Goal: Transaction & Acquisition: Purchase product/service

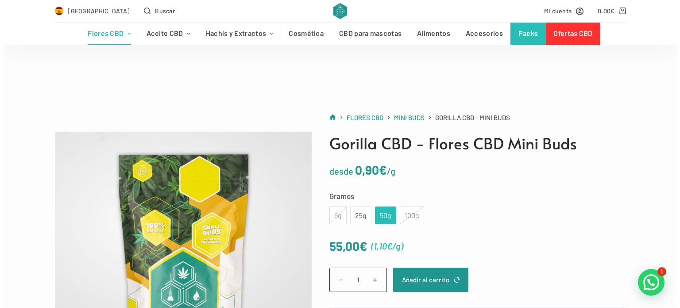
scroll to position [106, 0]
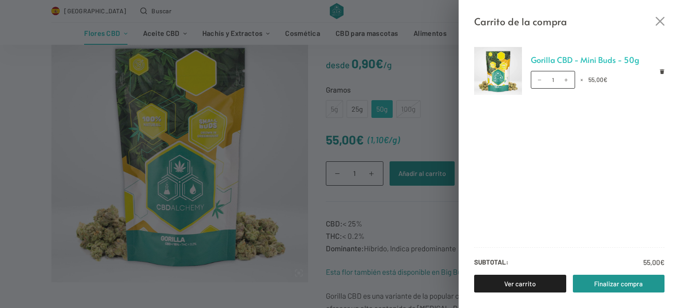
click at [587, 58] on link "Gorilla CBD - Mini Buds - 50g" at bounding box center [598, 59] width 134 height 13
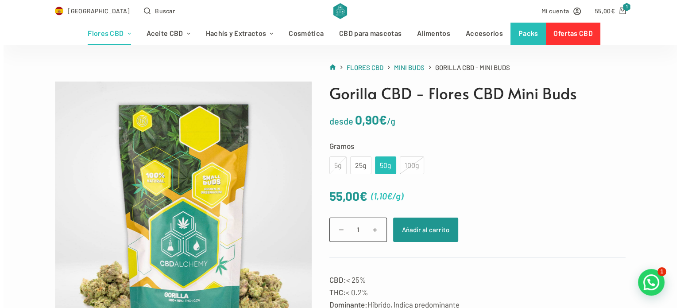
scroll to position [18, 0]
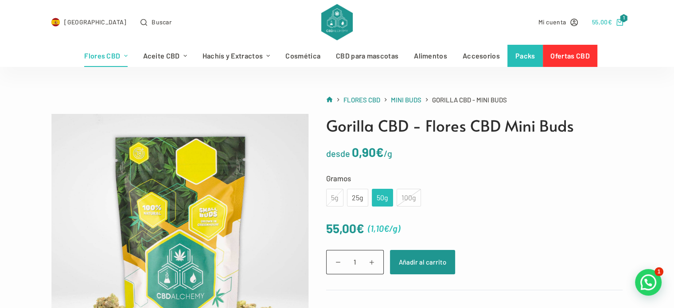
click at [617, 20] on icon "Carro de compra" at bounding box center [619, 22] width 7 height 7
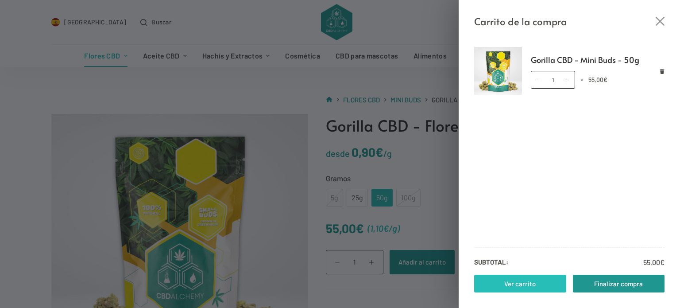
click at [543, 281] on link "Ver carrito" at bounding box center [520, 284] width 92 height 18
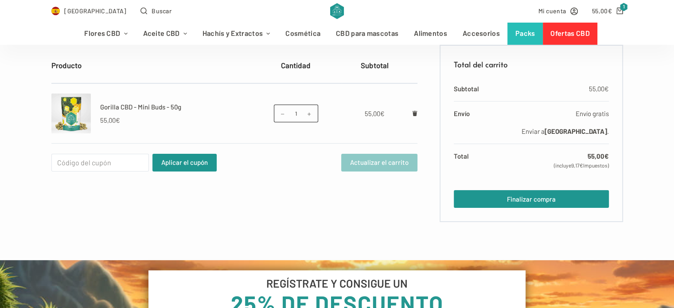
scroll to position [195, 0]
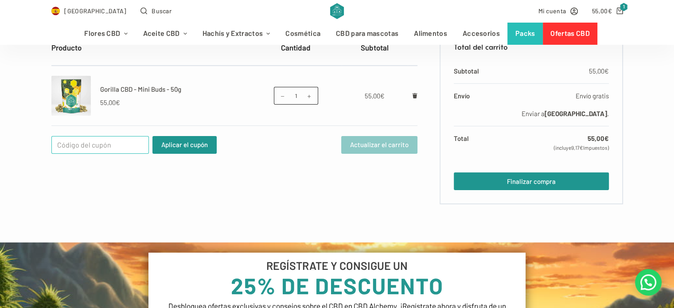
click at [62, 151] on input "Cupón:" at bounding box center [99, 145] width 97 height 18
type input "WELCOME25"
click at [187, 147] on button "Aplicar el cupón" at bounding box center [184, 145] width 64 height 18
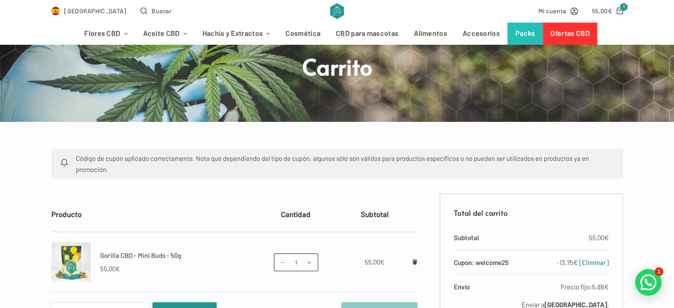
scroll to position [0, 0]
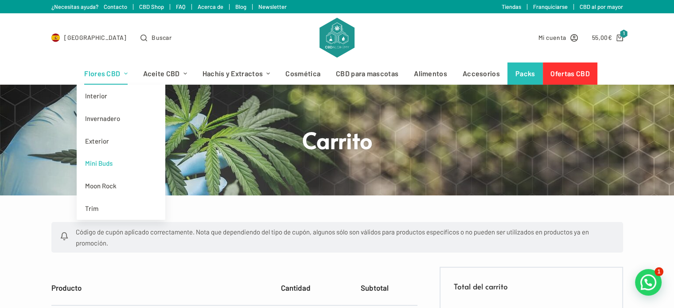
click at [112, 166] on link "Mini Buds" at bounding box center [121, 163] width 89 height 23
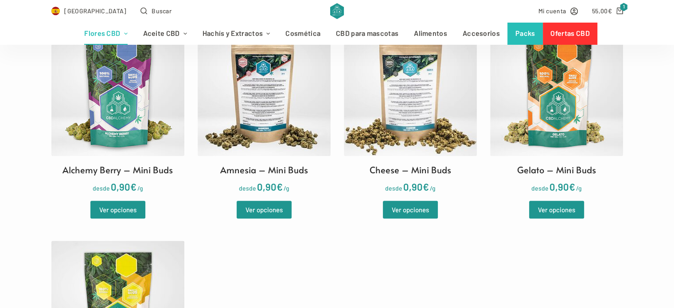
scroll to position [301, 0]
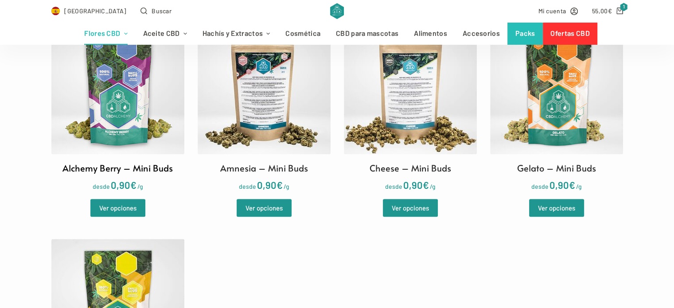
click at [131, 136] on img at bounding box center [117, 87] width 133 height 133
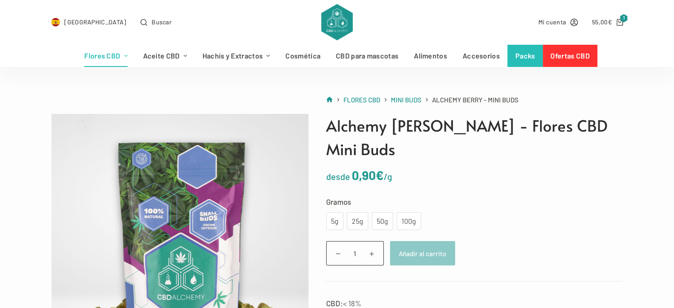
scroll to position [35, 0]
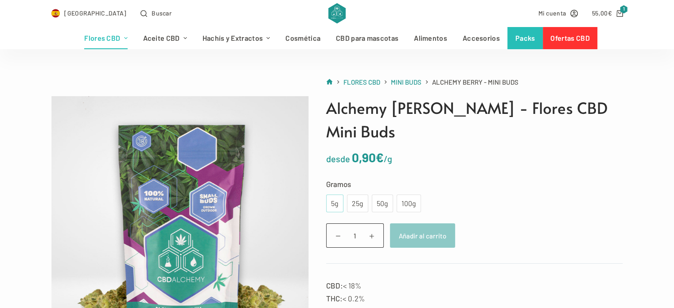
click at [331, 198] on div "5g" at bounding box center [334, 204] width 7 height 12
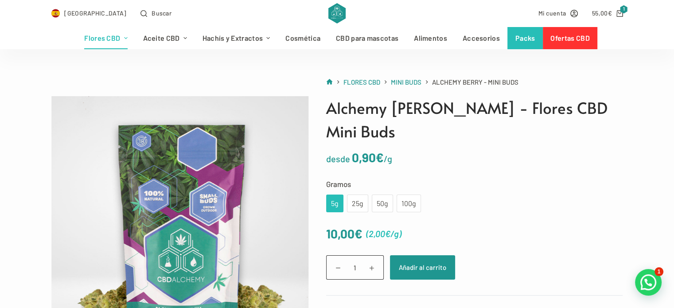
click at [340, 226] on bdi "10,00 €" at bounding box center [344, 233] width 36 height 15
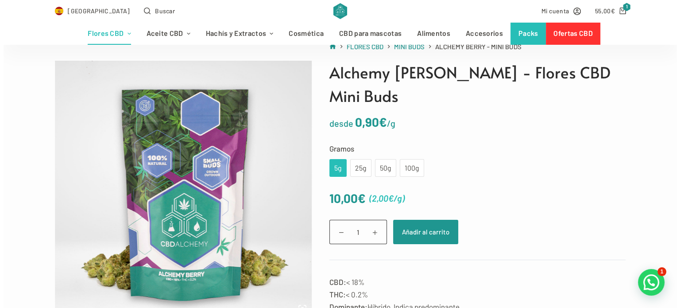
scroll to position [53, 0]
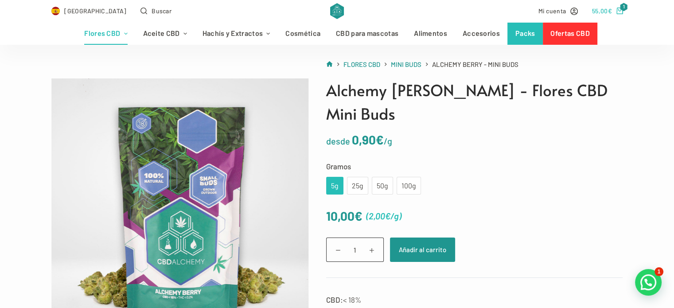
click at [620, 10] on icon "Carro de compra" at bounding box center [619, 11] width 7 height 7
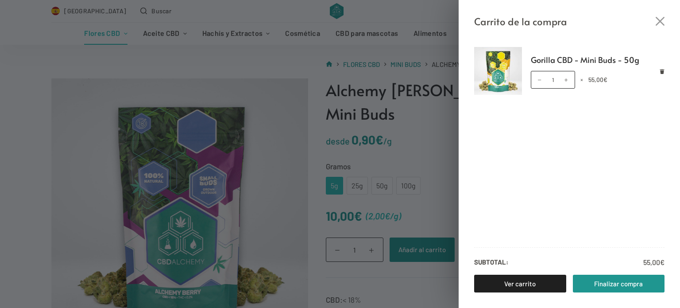
click at [420, 59] on div "Carrito de la compra Gorilla CBD - Mini Buds - 50g Gorilla CBD - Mini Buds - 50…" at bounding box center [340, 154] width 680 height 308
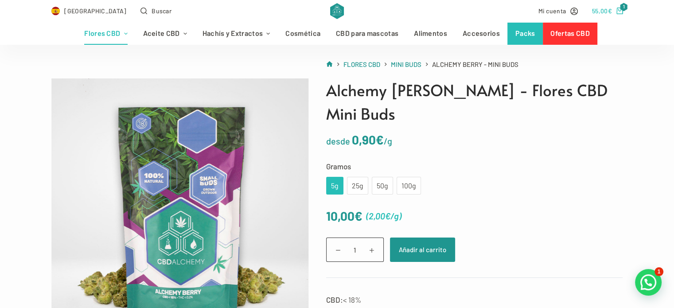
click at [611, 13] on link "55,00 € 1" at bounding box center [607, 11] width 31 height 10
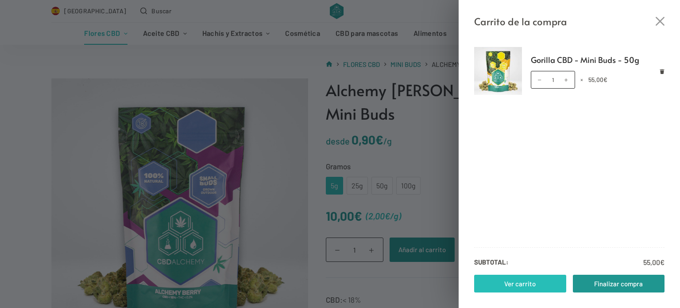
click at [539, 275] on link "Ver carrito" at bounding box center [520, 284] width 92 height 18
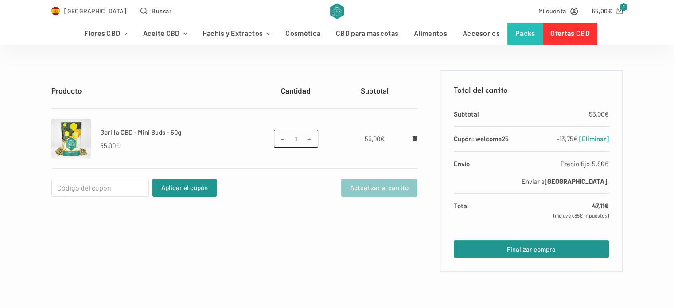
scroll to position [159, 0]
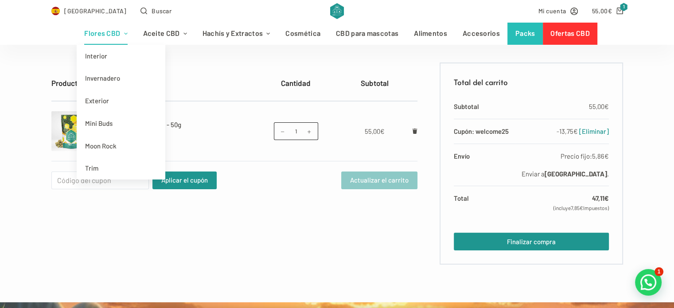
click at [83, 33] on link "Flores CBD" at bounding box center [106, 34] width 58 height 22
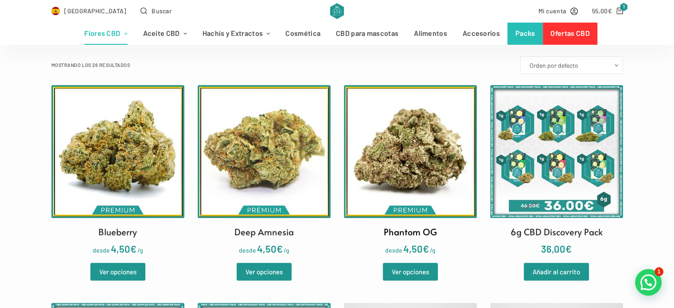
scroll to position [230, 0]
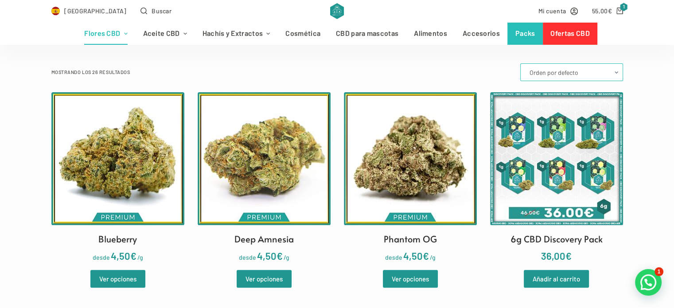
click at [562, 73] on select "Orden por defecto Ordenar por popularidad Ordenar por los últimos Ordenar por p…" at bounding box center [571, 72] width 103 height 18
select select "price"
click at [521, 63] on select "Orden por defecto Ordenar por popularidad Ordenar por los últimos Ordenar por p…" at bounding box center [571, 72] width 103 height 18
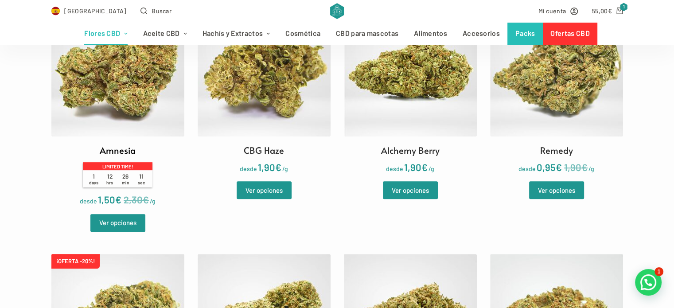
scroll to position [301, 0]
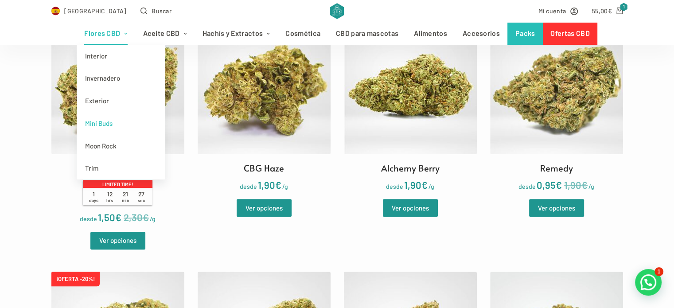
click at [106, 132] on link "Mini Buds" at bounding box center [121, 123] width 89 height 23
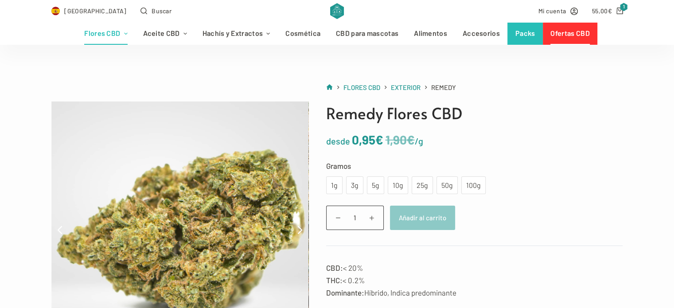
scroll to position [53, 0]
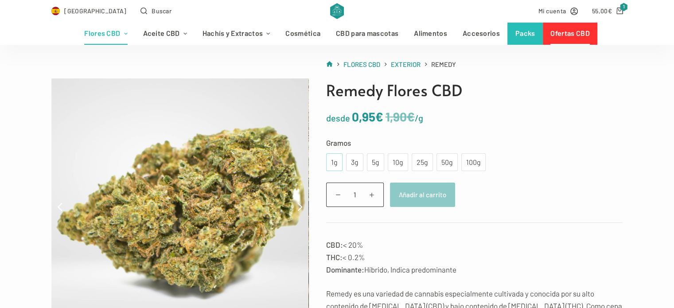
click at [333, 166] on div "1g" at bounding box center [334, 162] width 6 height 12
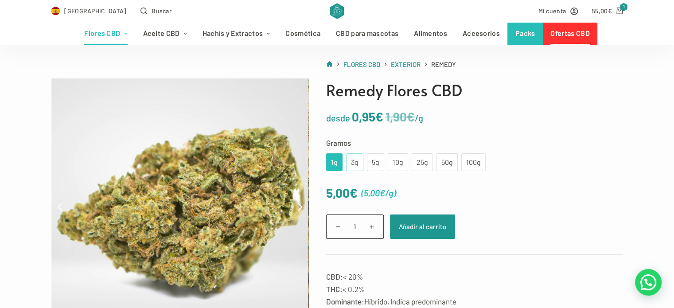
click at [352, 161] on div "3g" at bounding box center [354, 162] width 7 height 12
click at [333, 159] on div "1g" at bounding box center [334, 162] width 6 height 12
click at [365, 167] on div "1g 3g 5g 10g 25g 50g 100g" at bounding box center [405, 162] width 159 height 18
click at [358, 167] on div "3g" at bounding box center [354, 162] width 17 height 18
click at [375, 163] on div "5g" at bounding box center [375, 162] width 7 height 12
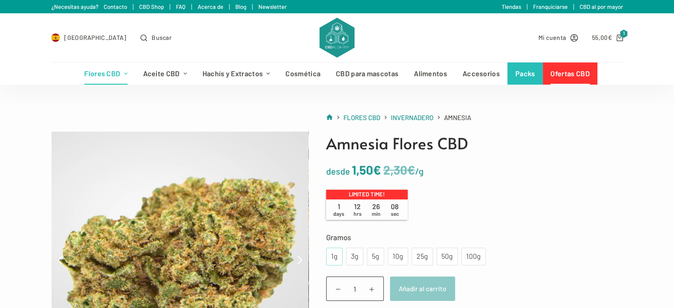
click at [335, 264] on div "1g" at bounding box center [334, 257] width 16 height 18
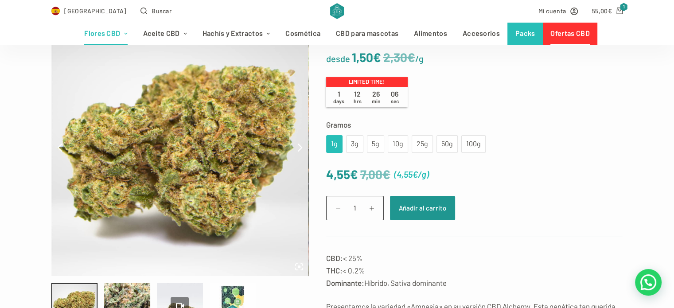
scroll to position [124, 0]
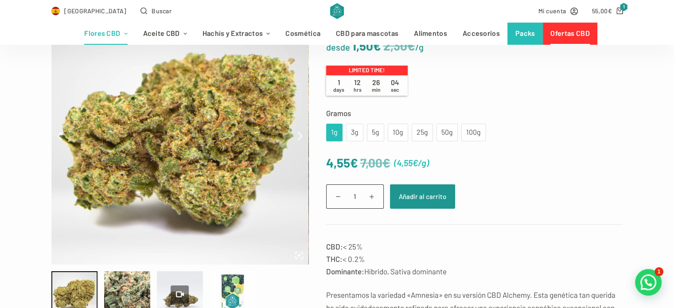
click at [363, 131] on div "1g 3g 5g 10g 25g 50g 100g" at bounding box center [405, 133] width 159 height 18
click at [372, 131] on div "5g" at bounding box center [375, 133] width 7 height 12
click at [357, 136] on div "3g" at bounding box center [354, 133] width 7 height 12
click at [416, 119] on tr "Gramos Elige una opción 1g 3g 5g 10g 25g 50g 100g 1g 3g 5g 10g 25g 50g 100g Lim…" at bounding box center [474, 124] width 297 height 35
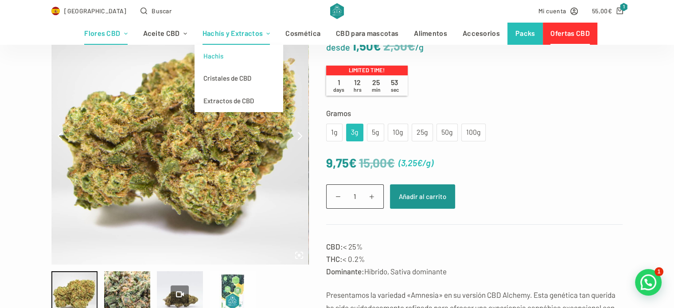
click at [220, 54] on link "Hachis" at bounding box center [238, 56] width 89 height 23
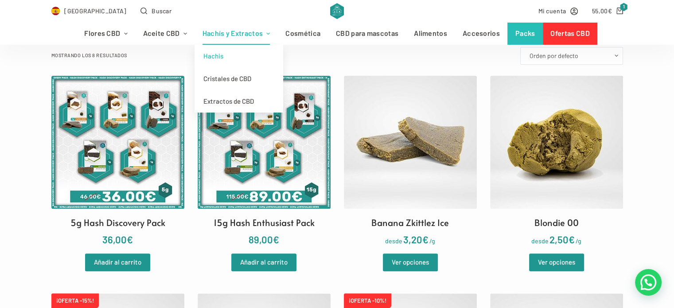
scroll to position [230, 0]
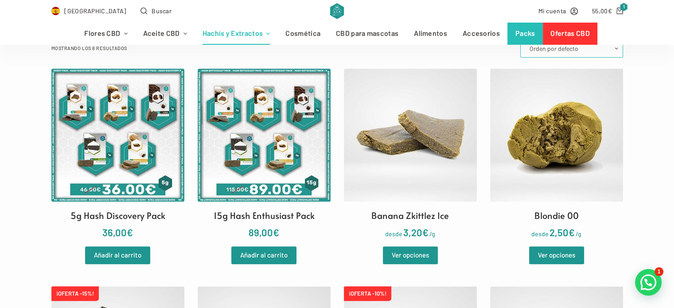
click at [579, 51] on select "Orden por defecto Ordenar por popularidad Ordenar por los últimos Ordenar por p…" at bounding box center [571, 49] width 103 height 18
select select "price"
click at [521, 40] on select "Orden por defecto Ordenar por popularidad Ordenar por los últimos Ordenar por p…" at bounding box center [571, 49] width 103 height 18
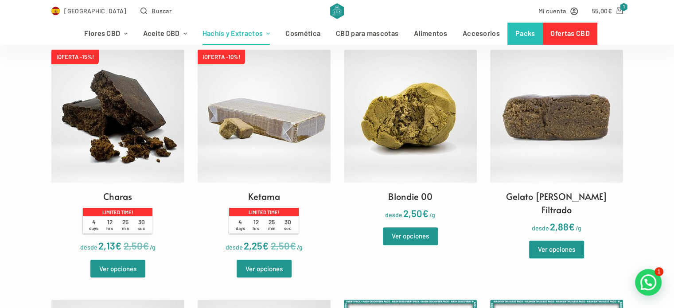
scroll to position [248, 0]
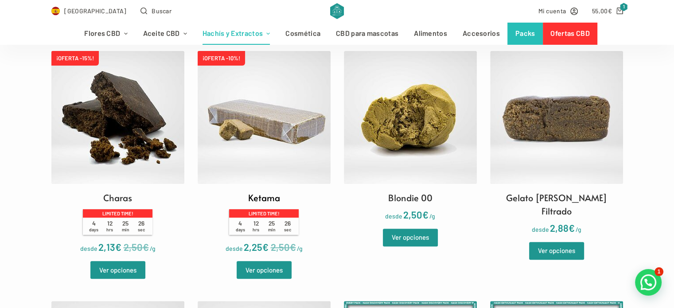
click at [316, 132] on img at bounding box center [264, 117] width 133 height 133
click at [81, 85] on img at bounding box center [117, 117] width 133 height 133
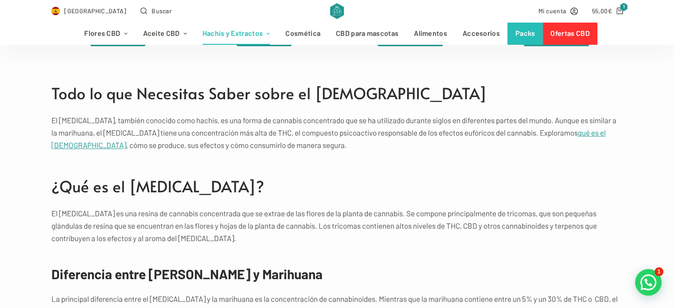
scroll to position [691, 0]
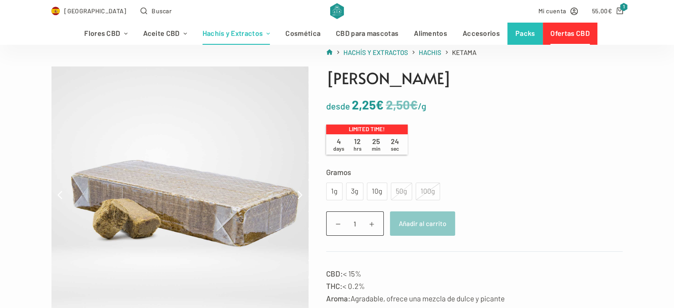
scroll to position [106, 0]
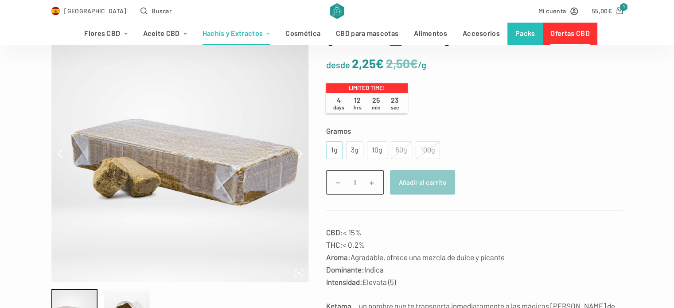
click at [334, 148] on div "1g" at bounding box center [334, 150] width 6 height 12
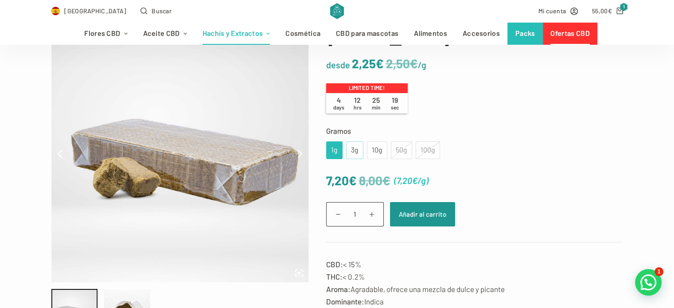
click at [354, 155] on div "3g" at bounding box center [354, 150] width 7 height 12
click at [337, 153] on div "1g" at bounding box center [334, 150] width 16 height 18
click at [367, 152] on div "10g" at bounding box center [377, 150] width 20 height 18
click at [333, 150] on div "1g" at bounding box center [334, 150] width 6 height 12
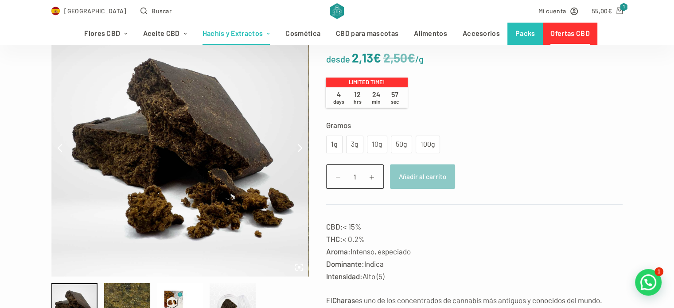
scroll to position [89, 0]
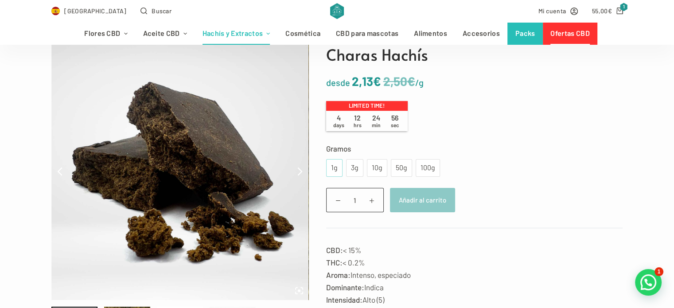
click at [334, 166] on div "1g" at bounding box center [334, 168] width 6 height 12
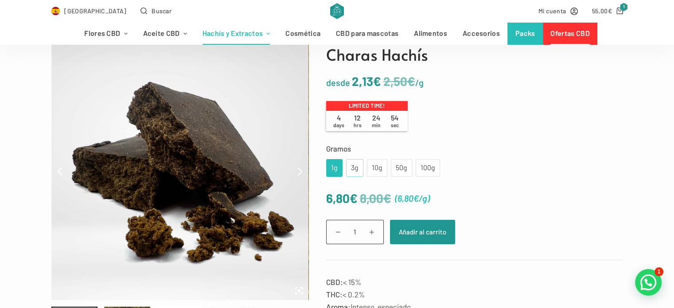
click at [346, 168] on div "3g" at bounding box center [354, 168] width 17 height 18
click at [328, 168] on div "1g" at bounding box center [334, 168] width 16 height 18
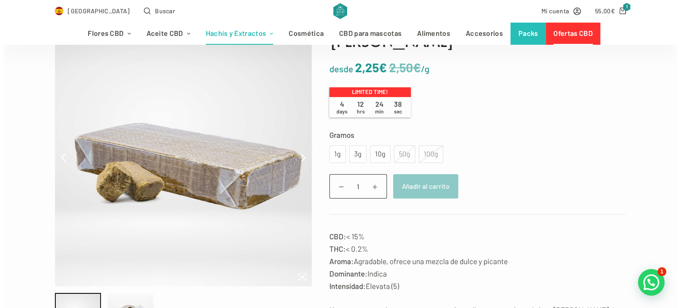
scroll to position [106, 0]
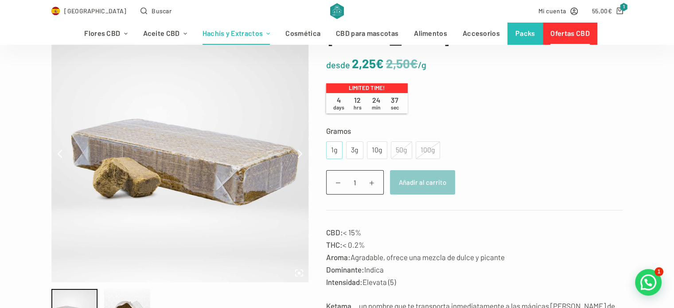
click at [335, 156] on div "1g" at bounding box center [334, 150] width 16 height 18
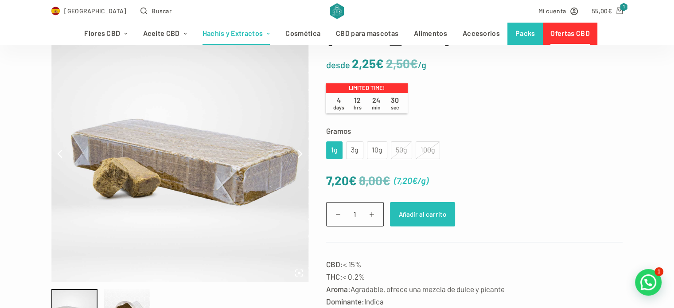
click at [422, 202] on button "Añadir al carrito" at bounding box center [422, 214] width 65 height 24
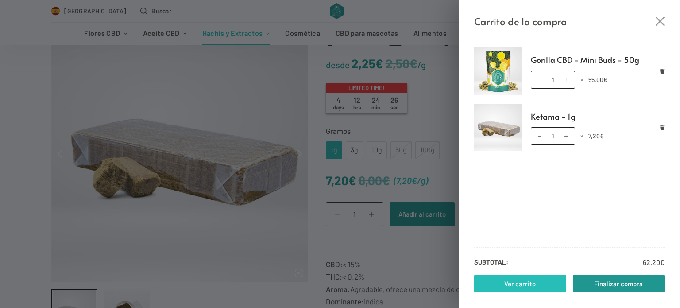
click at [533, 287] on link "Ver carrito" at bounding box center [520, 284] width 92 height 18
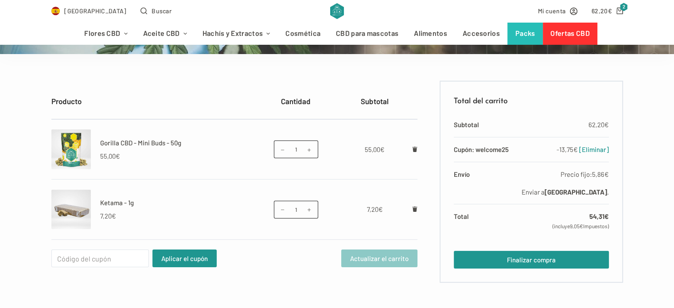
scroll to position [142, 0]
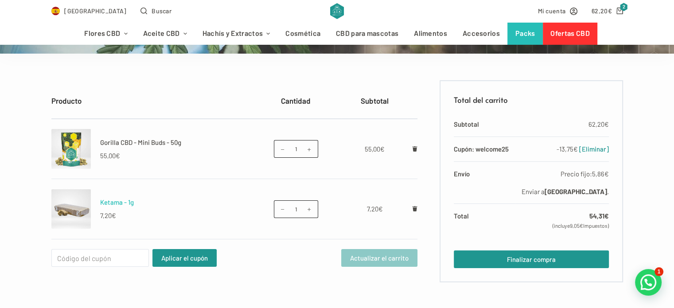
click at [112, 201] on link "Ketama - 1g" at bounding box center [117, 202] width 34 height 8
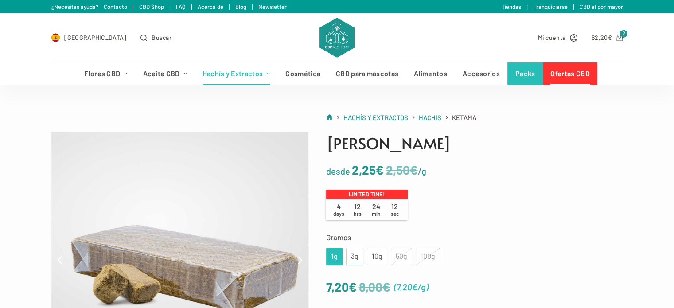
click at [352, 257] on div "3g" at bounding box center [354, 257] width 7 height 12
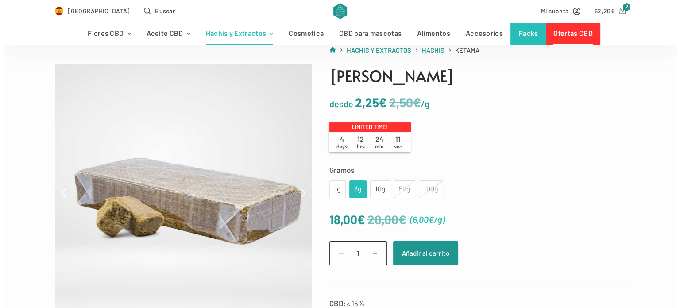
scroll to position [106, 0]
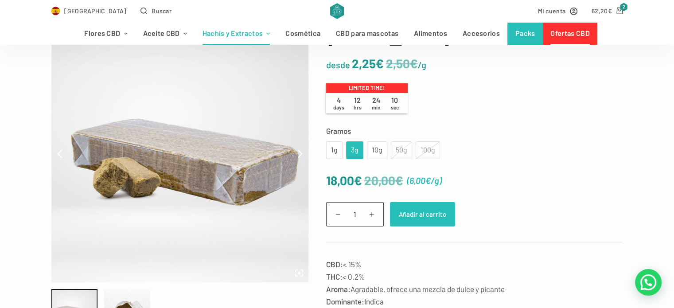
click at [435, 203] on button "Añadir al carrito" at bounding box center [422, 214] width 65 height 24
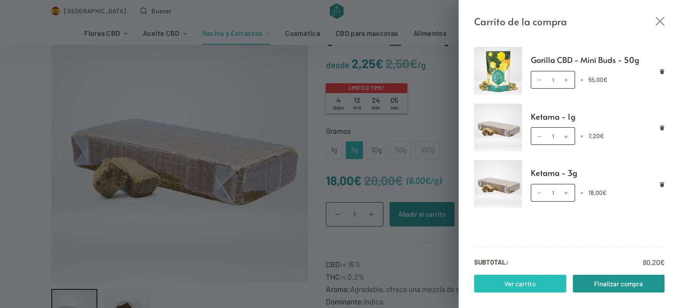
click at [531, 281] on link "Ver carrito" at bounding box center [520, 284] width 92 height 18
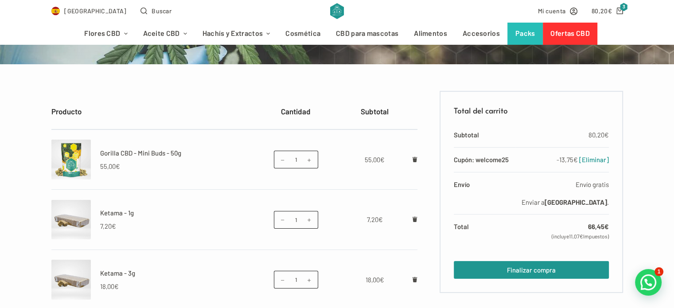
scroll to position [124, 0]
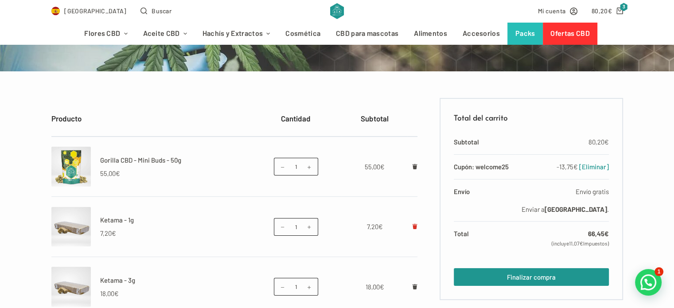
click at [415, 228] on icon "Eliminar Ketama - 1g del carrito" at bounding box center [414, 226] width 5 height 5
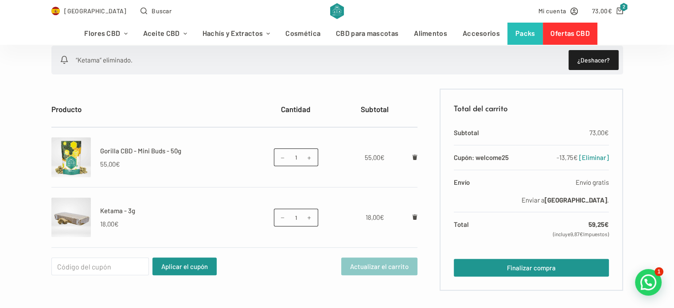
scroll to position [177, 0]
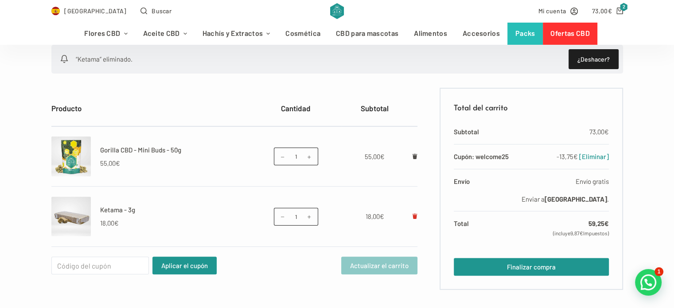
click at [414, 214] on icon "Eliminar Ketama - 3g del carrito" at bounding box center [414, 215] width 5 height 5
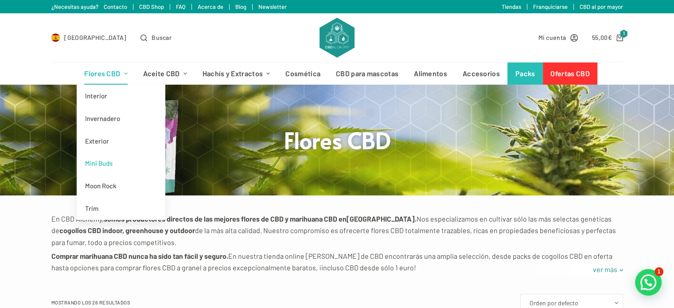
click at [99, 163] on link "Mini Buds" at bounding box center [121, 163] width 89 height 23
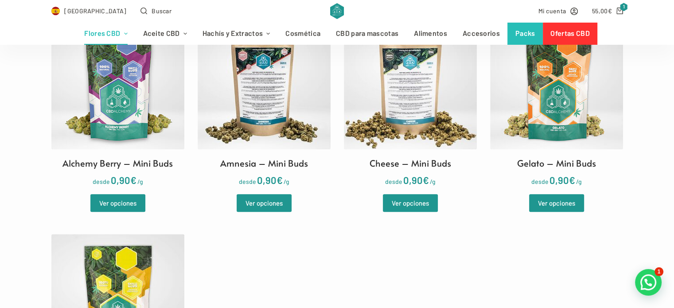
scroll to position [301, 0]
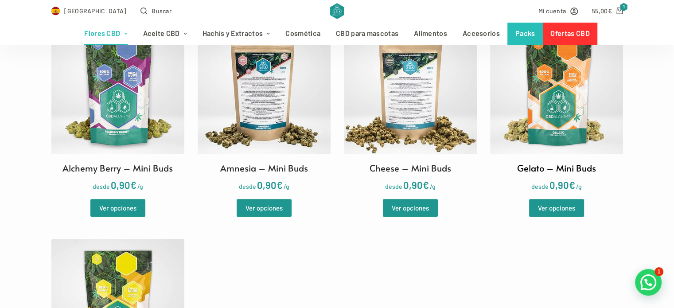
click at [553, 174] on h2 "Gelato – Mini Buds" at bounding box center [556, 167] width 79 height 13
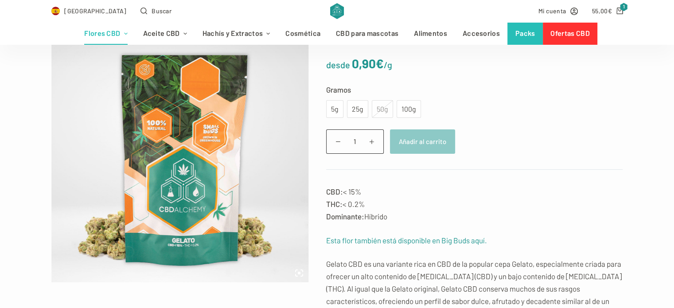
scroll to position [124, 0]
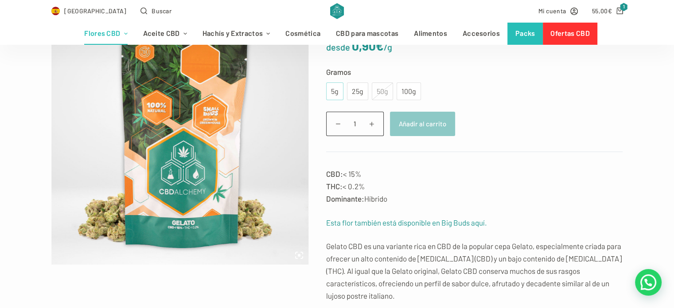
click at [326, 90] on div "5g" at bounding box center [334, 91] width 17 height 18
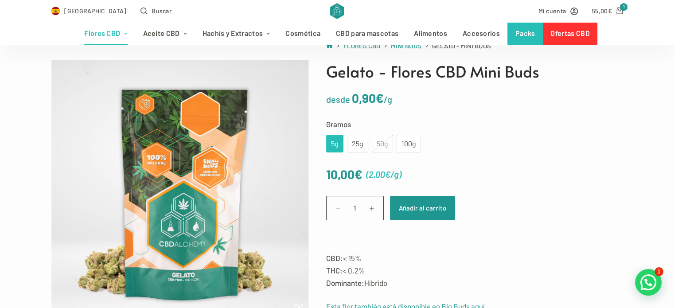
scroll to position [71, 0]
